Goal: Task Accomplishment & Management: Use online tool/utility

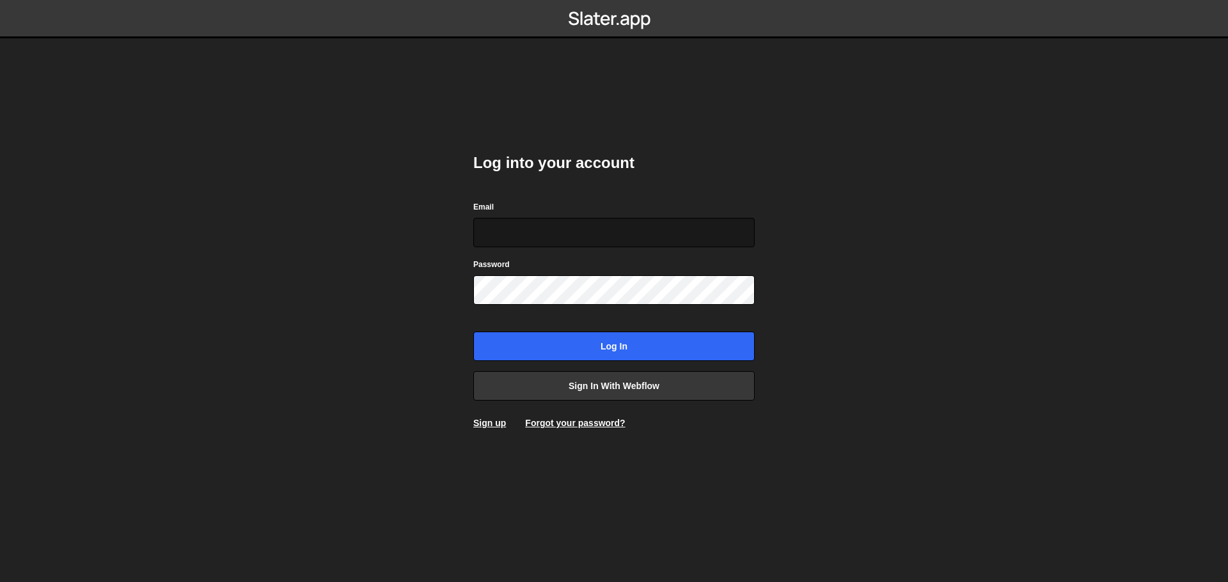
type input "[EMAIL_ADDRESS][PERSON_NAME][DOMAIN_NAME]"
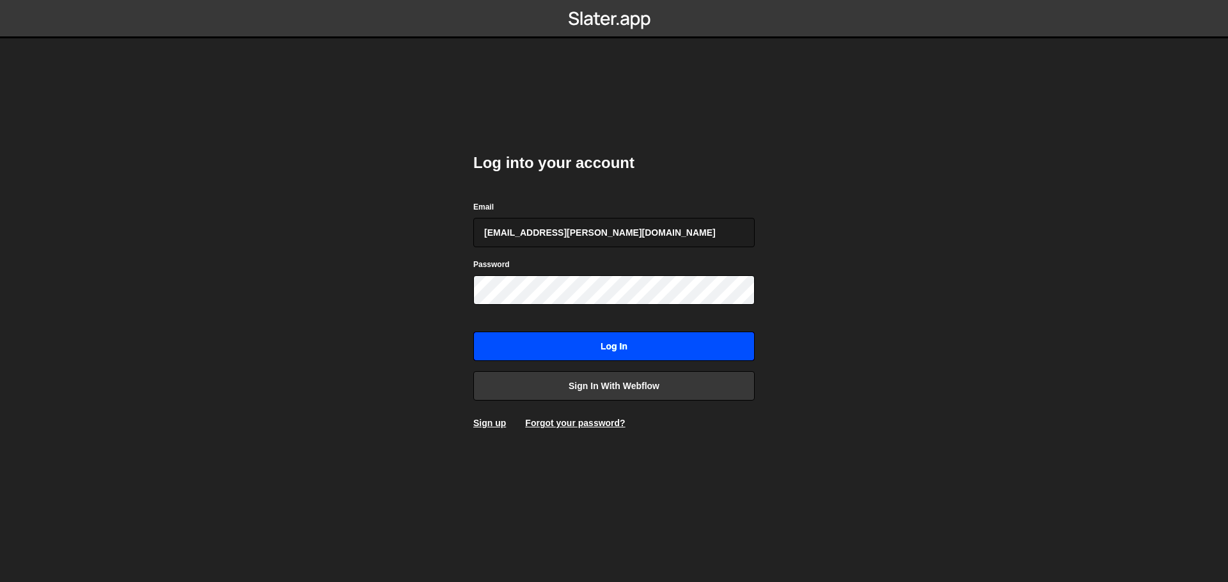
click at [616, 355] on input "Log in" at bounding box center [613, 346] width 281 height 29
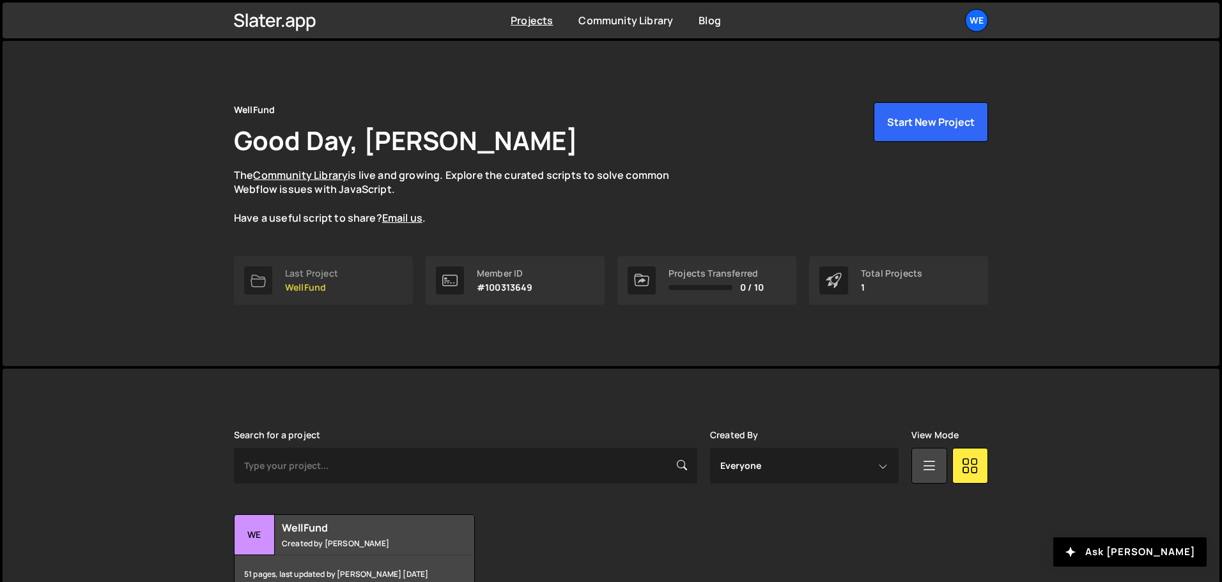
click at [351, 292] on link "Last Project WellFund" at bounding box center [323, 280] width 179 height 49
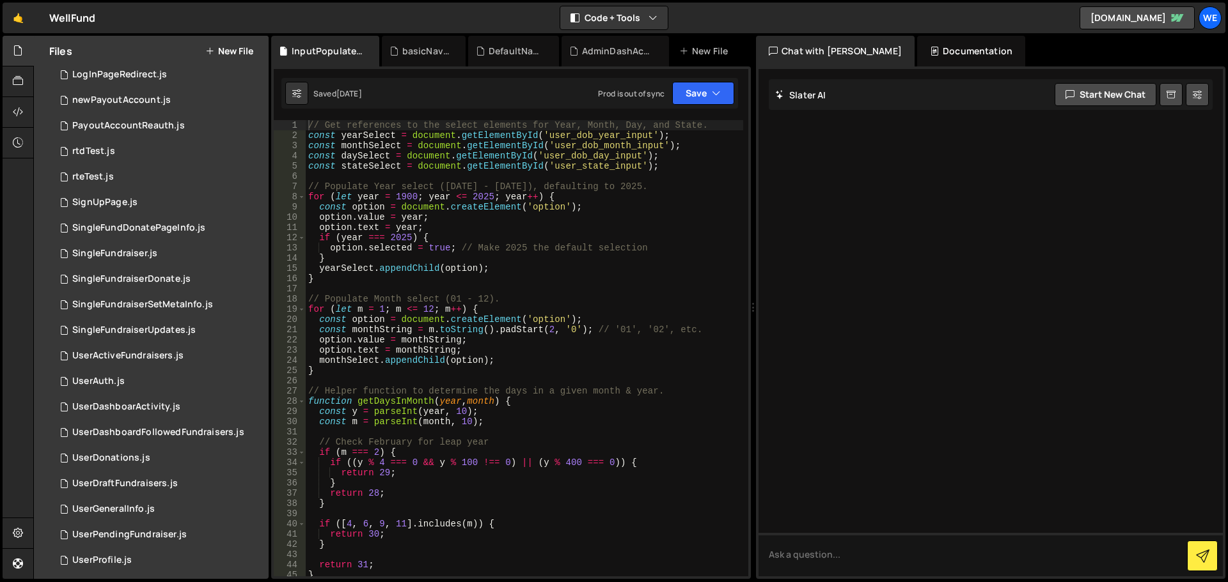
scroll to position [779, 0]
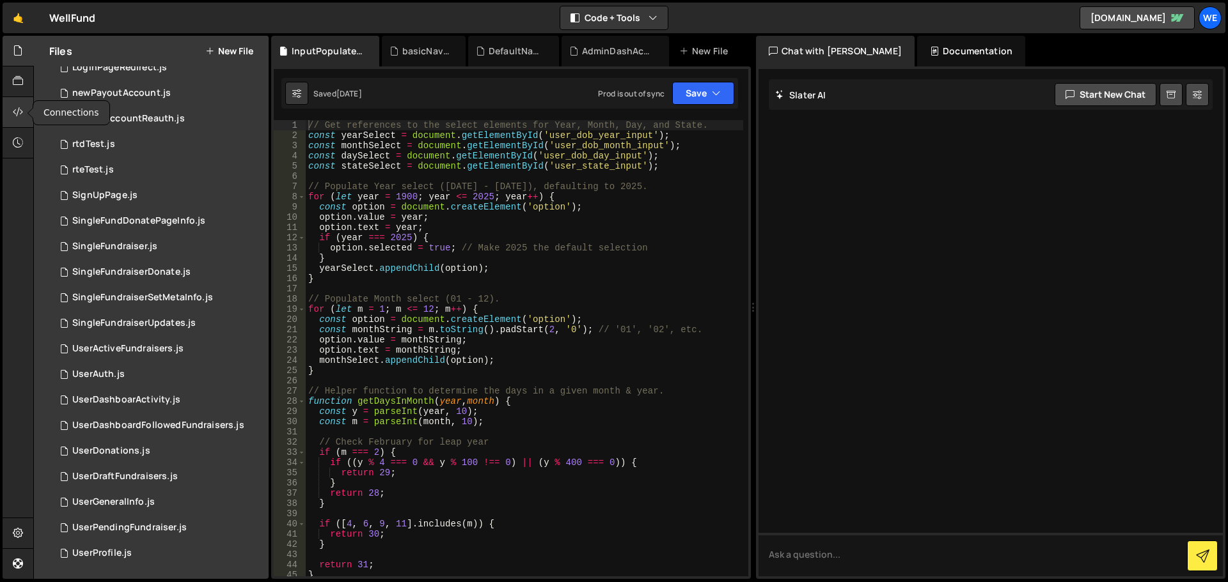
click at [19, 104] on div at bounding box center [18, 112] width 31 height 31
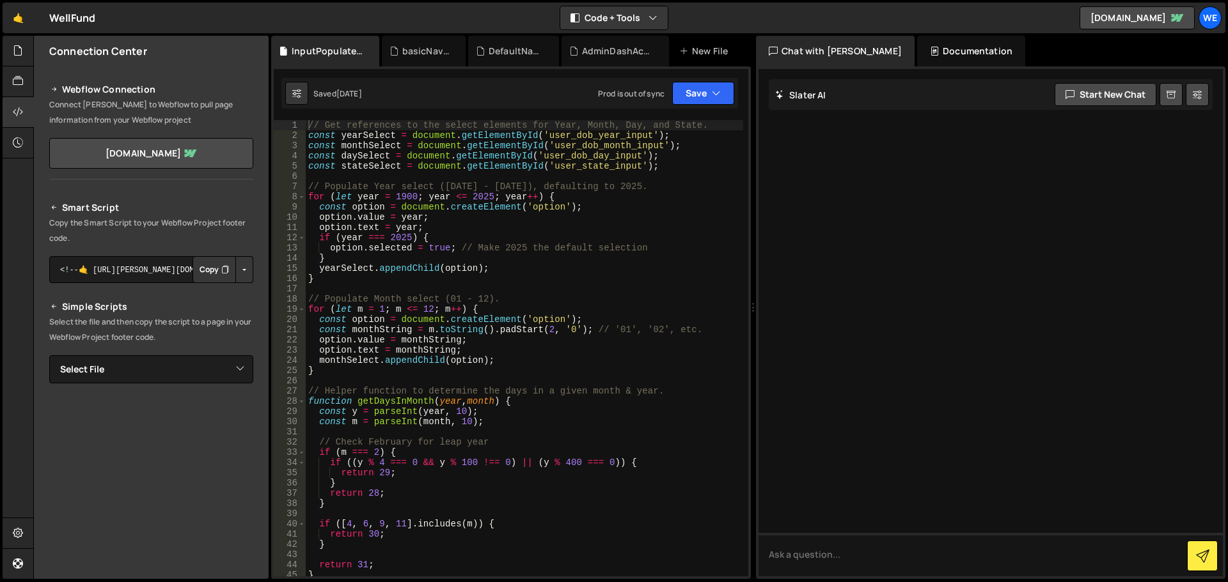
click at [241, 269] on button "Button group with nested dropdown" at bounding box center [244, 269] width 18 height 27
click at [202, 313] on link "Copy Production Script" at bounding box center [189, 312] width 125 height 18
click at [238, 270] on button "Button group with nested dropdown" at bounding box center [244, 269] width 18 height 27
click at [210, 297] on link "Copy Staging Script" at bounding box center [189, 294] width 125 height 18
click at [208, 273] on button "Copy" at bounding box center [213, 269] width 43 height 27
